Goal: Transaction & Acquisition: Obtain resource

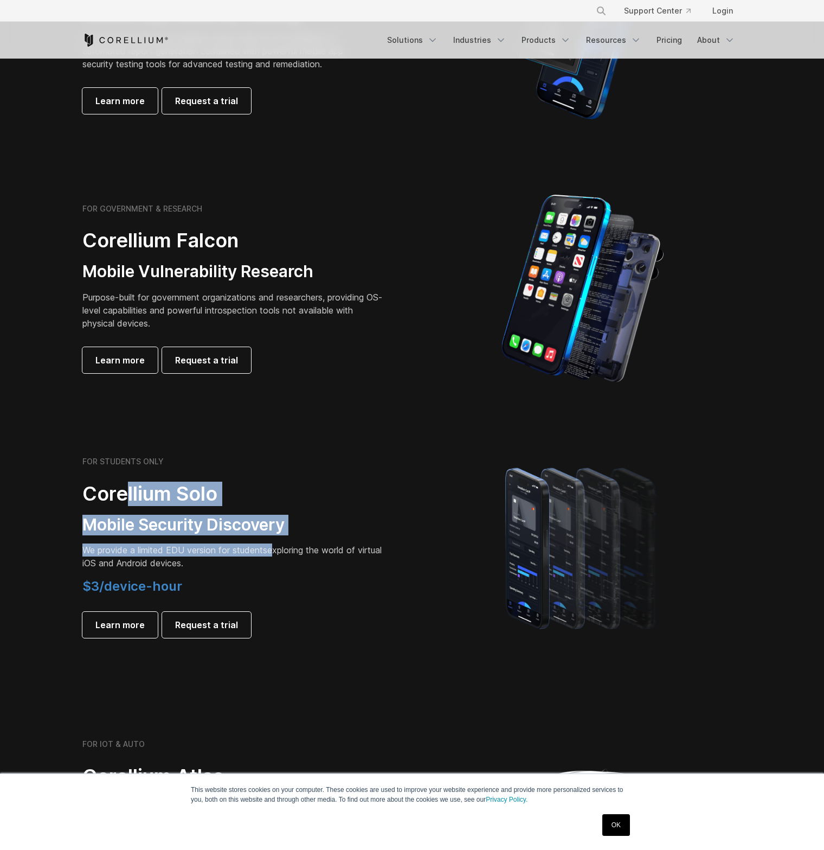
scroll to position [380, 0]
click at [277, 543] on div "FOR STUDENTS ONLY Corellium Solo Mobile Security Discovery We provide a limited…" at bounding box center [234, 547] width 304 height 181
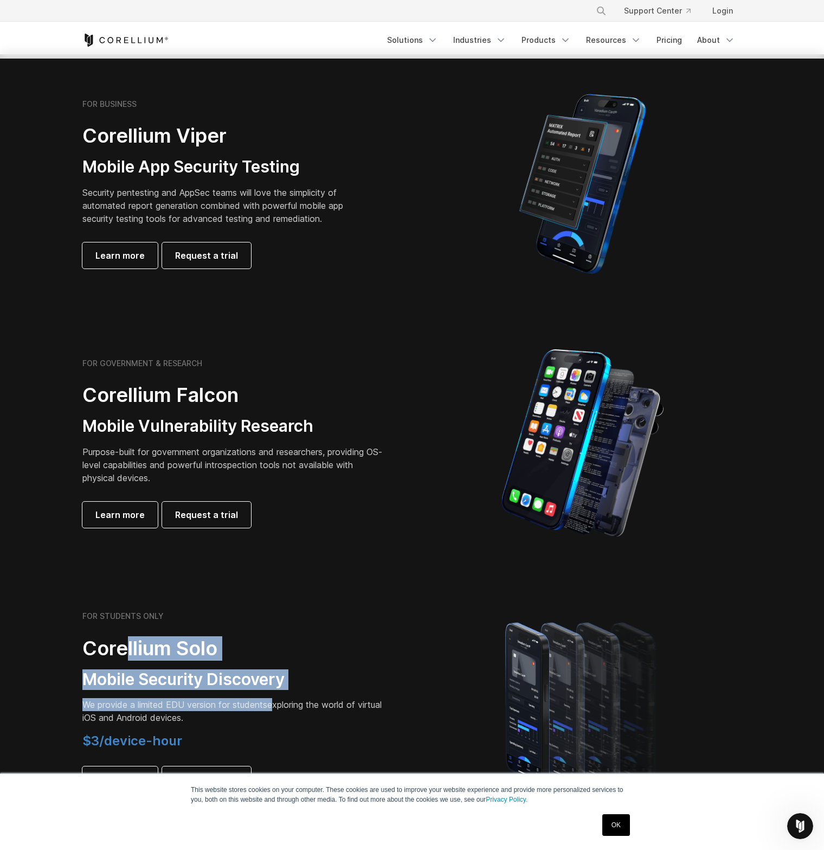
scroll to position [497, 0]
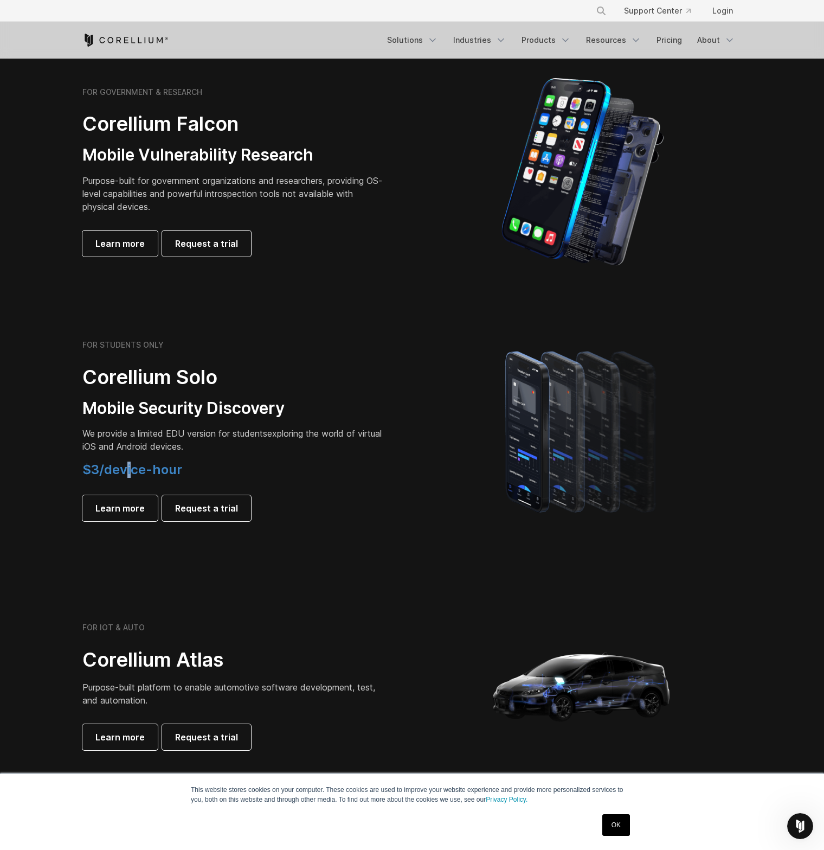
drag, startPoint x: 132, startPoint y: 471, endPoint x: 125, endPoint y: 473, distance: 7.6
click at [125, 473] on span "$3/device-hour" at bounding box center [132, 469] width 100 height 16
click at [112, 470] on span "$3/device-hour" at bounding box center [132, 469] width 100 height 16
drag, startPoint x: 105, startPoint y: 472, endPoint x: 178, endPoint y: 472, distance: 72.7
click at [178, 472] on span "$3/device-hour" at bounding box center [132, 469] width 100 height 16
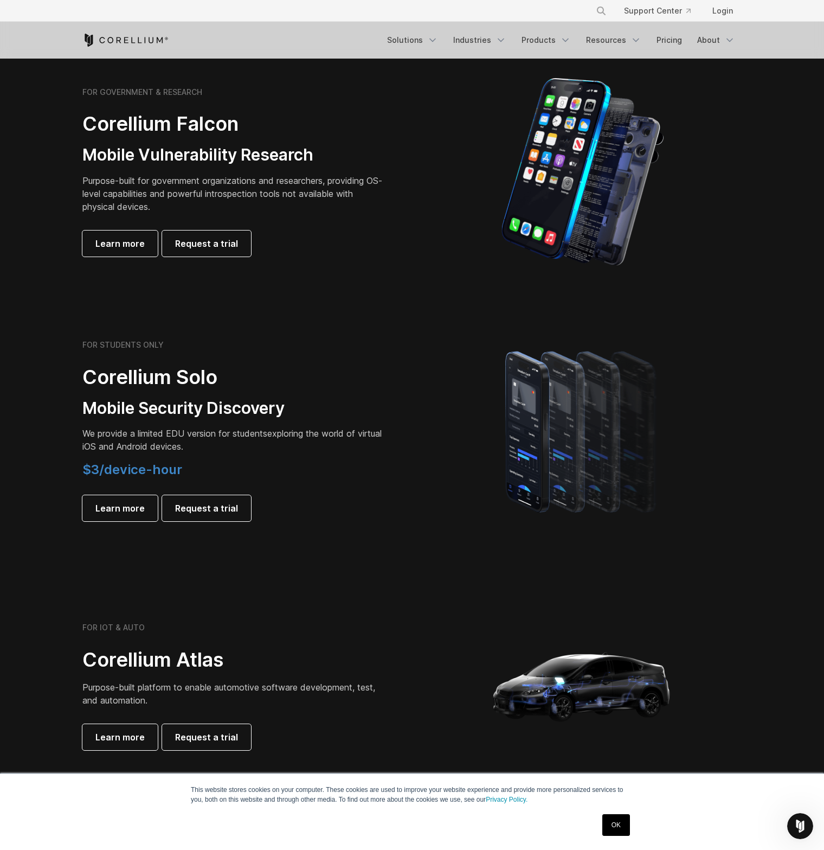
click at [179, 470] on span "$3/device-hour" at bounding box center [132, 469] width 100 height 16
drag, startPoint x: 179, startPoint y: 470, endPoint x: 110, endPoint y: 453, distance: 71.3
click at [110, 453] on div "FOR STUDENTS ONLY Corellium Solo Mobile Security Discovery We provide a limited…" at bounding box center [234, 430] width 304 height 181
drag, startPoint x: 110, startPoint y: 461, endPoint x: 167, endPoint y: 468, distance: 57.4
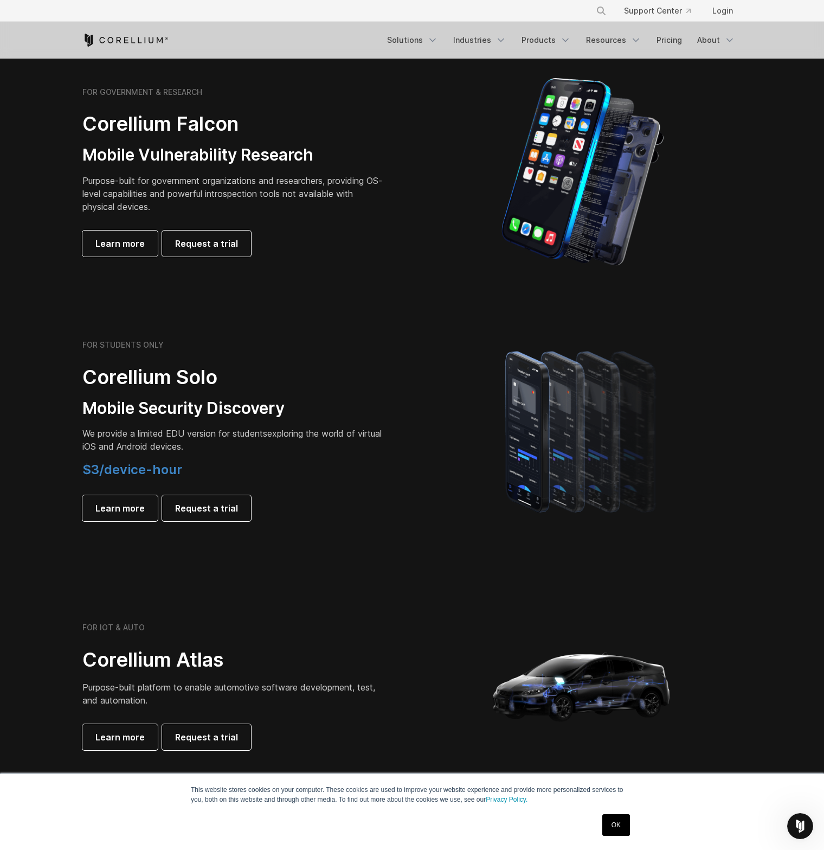
click at [157, 468] on span "$3/device-hour" at bounding box center [132, 469] width 100 height 16
click at [168, 468] on span "$3/device-hour" at bounding box center [132, 469] width 100 height 16
drag, startPoint x: 178, startPoint y: 472, endPoint x: 122, endPoint y: 466, distance: 56.1
click at [128, 468] on span "$3/device-hour" at bounding box center [132, 469] width 100 height 16
click at [117, 465] on span "$3/device-hour" at bounding box center [132, 469] width 100 height 16
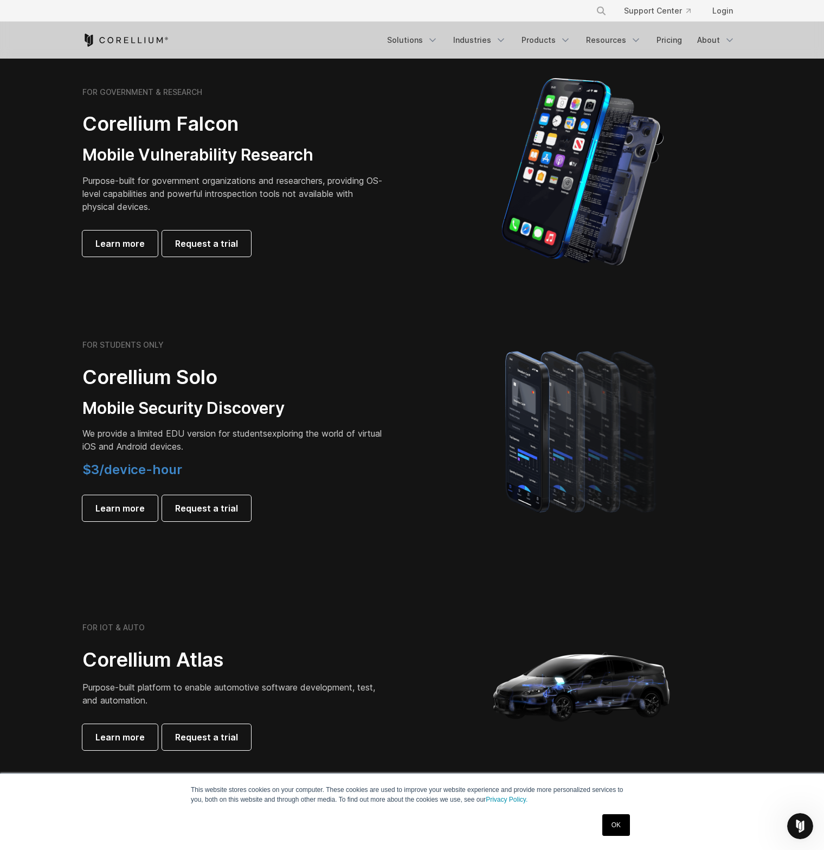
click at [169, 474] on span "$3/device-hour" at bounding box center [132, 469] width 100 height 16
click at [84, 460] on div "FOR STUDENTS ONLY Corellium Solo Mobile Security Discovery We provide a limited…" at bounding box center [234, 430] width 304 height 181
drag, startPoint x: 87, startPoint y: 466, endPoint x: 120, endPoint y: 464, distance: 33.2
click at [108, 466] on span "$3/device-hour" at bounding box center [132, 469] width 100 height 16
click at [121, 464] on span "$3/device-hour" at bounding box center [132, 469] width 100 height 16
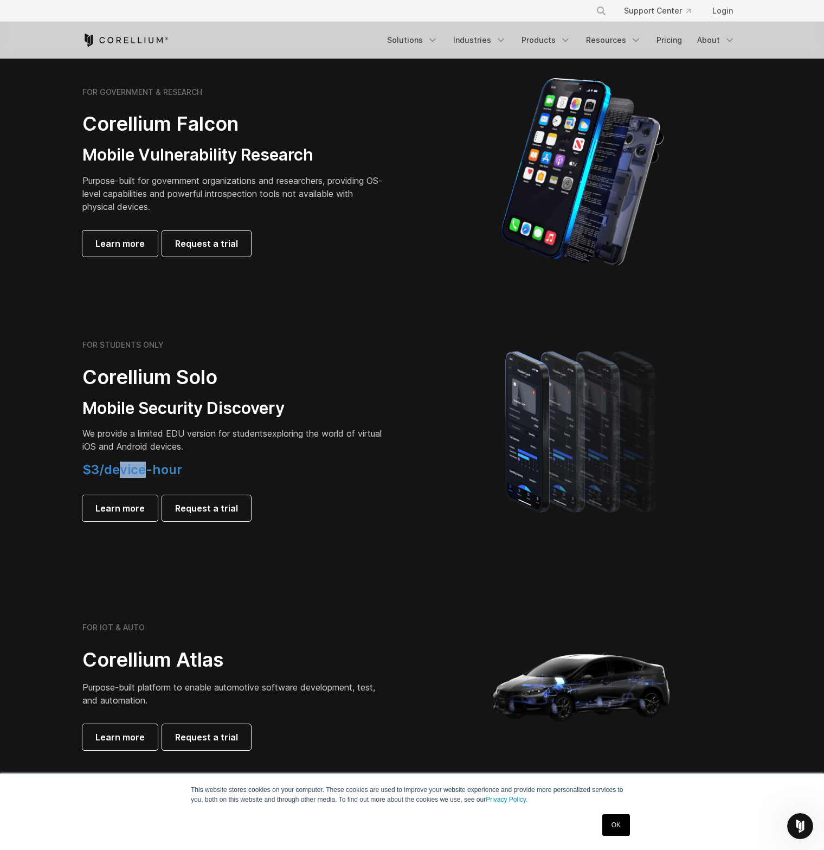
drag, startPoint x: 118, startPoint y: 469, endPoint x: 102, endPoint y: 469, distance: 15.7
click at [102, 469] on span "$3/device-hour" at bounding box center [132, 469] width 100 height 16
click at [96, 469] on span "$3/device-hour" at bounding box center [132, 469] width 100 height 16
click at [179, 511] on span "Request a trial" at bounding box center [206, 508] width 63 height 13
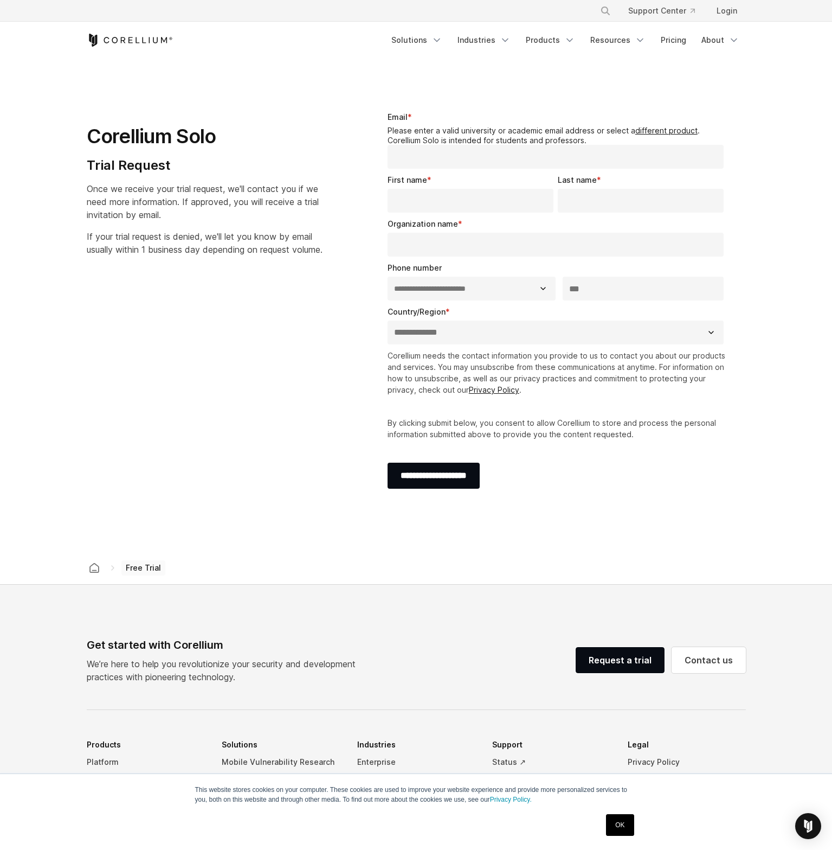
select select "**"
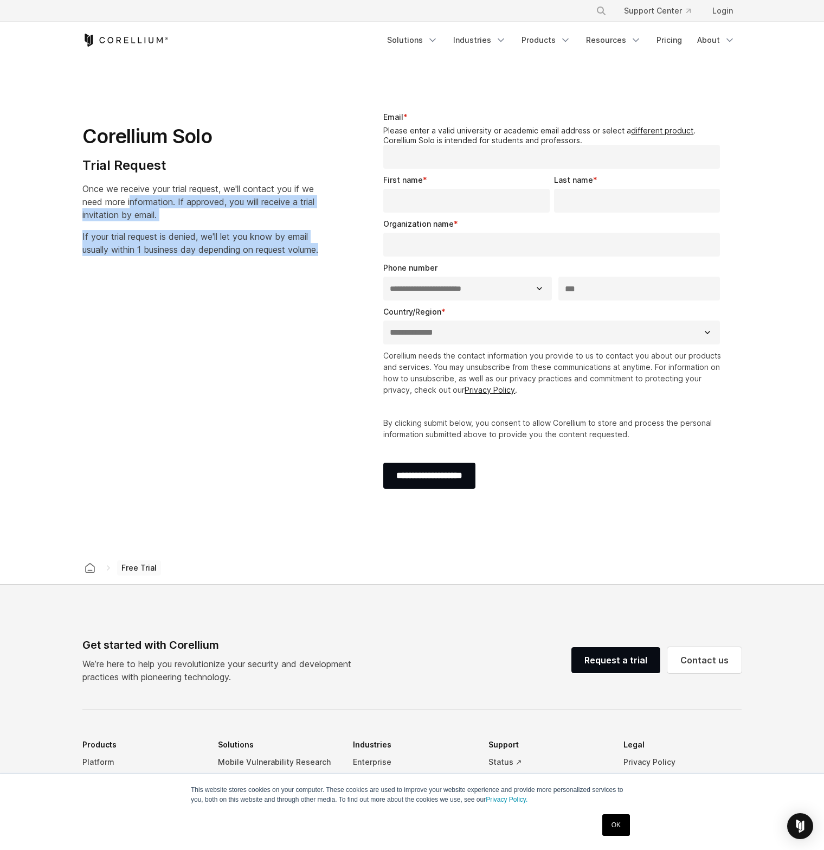
drag, startPoint x: 132, startPoint y: 200, endPoint x: 215, endPoint y: 271, distance: 108.8
click at [215, 265] on div "Corellium Solo Trial Request Once we receive your trial request, we'll contact …" at bounding box center [214, 179] width 284 height 171
click at [211, 256] on p "If your trial request is denied, we'll let you know by email usually within 1 b…" at bounding box center [200, 243] width 236 height 26
drag, startPoint x: 208, startPoint y: 268, endPoint x: 126, endPoint y: 238, distance: 87.6
click at [126, 238] on p "If your trial request is denied, we'll let you know by email usually within 1 b…" at bounding box center [200, 243] width 236 height 26
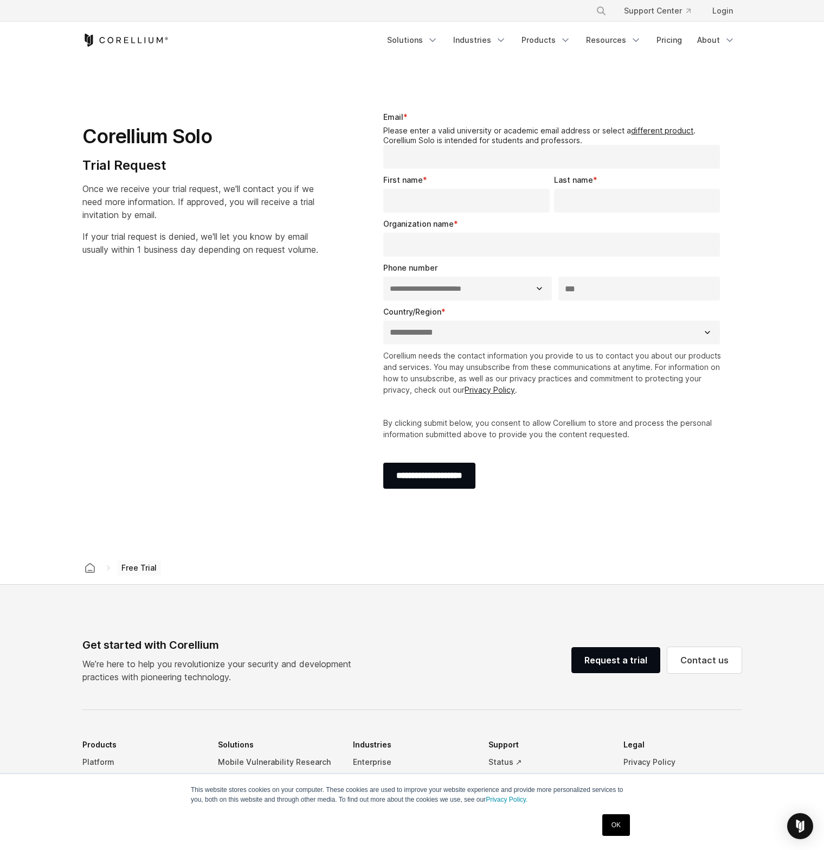
click at [124, 236] on span "If your trial request is denied, we'll let you know by email usually within 1 b…" at bounding box center [200, 243] width 236 height 24
drag, startPoint x: 118, startPoint y: 232, endPoint x: 134, endPoint y: 251, distance: 24.6
click at [132, 249] on span "If your trial request is denied, we'll let you know by email usually within 1 b…" at bounding box center [200, 243] width 236 height 24
click at [134, 253] on span "If your trial request is denied, we'll let you know by email usually within 1 b…" at bounding box center [200, 243] width 236 height 24
click at [139, 256] on p "If your trial request is denied, we'll let you know by email usually within 1 b…" at bounding box center [200, 243] width 236 height 26
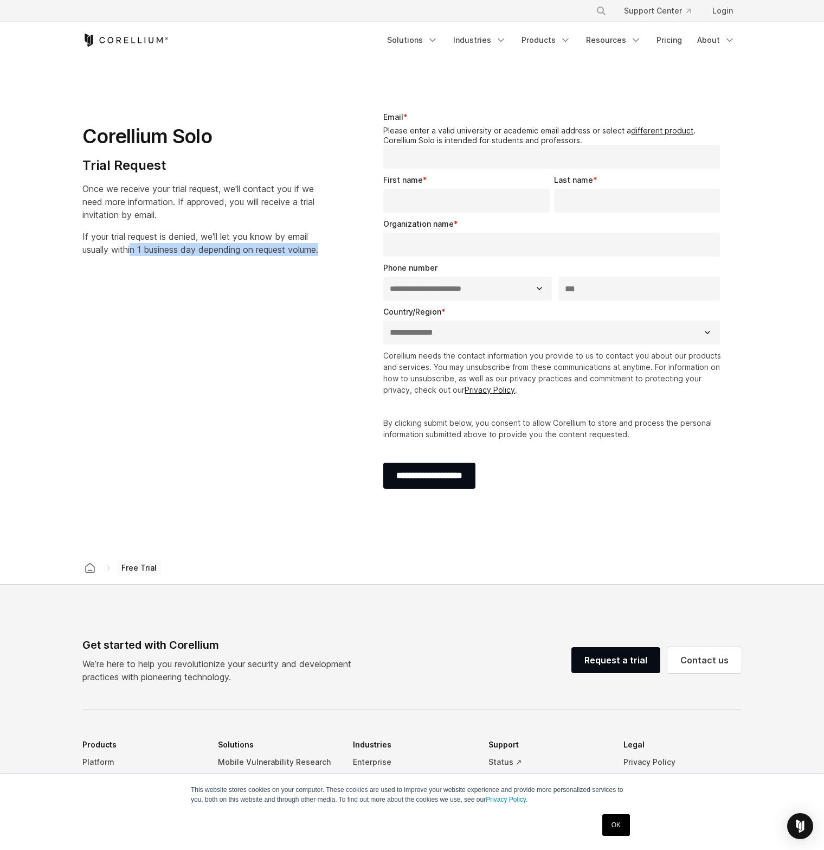
drag, startPoint x: 139, startPoint y: 263, endPoint x: 132, endPoint y: 246, distance: 18.2
click at [132, 246] on p "If your trial request is denied, we'll let you know by email usually within 1 b…" at bounding box center [200, 243] width 236 height 26
